Goal: Navigation & Orientation: Understand site structure

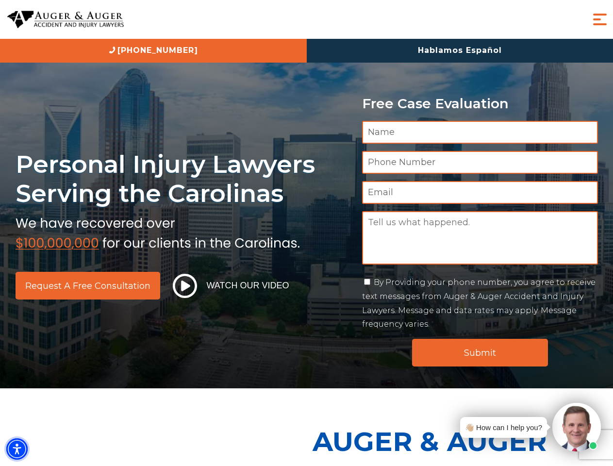
click at [17, 449] on img "Accessibility Menu" at bounding box center [16, 448] width 21 height 21
